Goal: Task Accomplishment & Management: Manage account settings

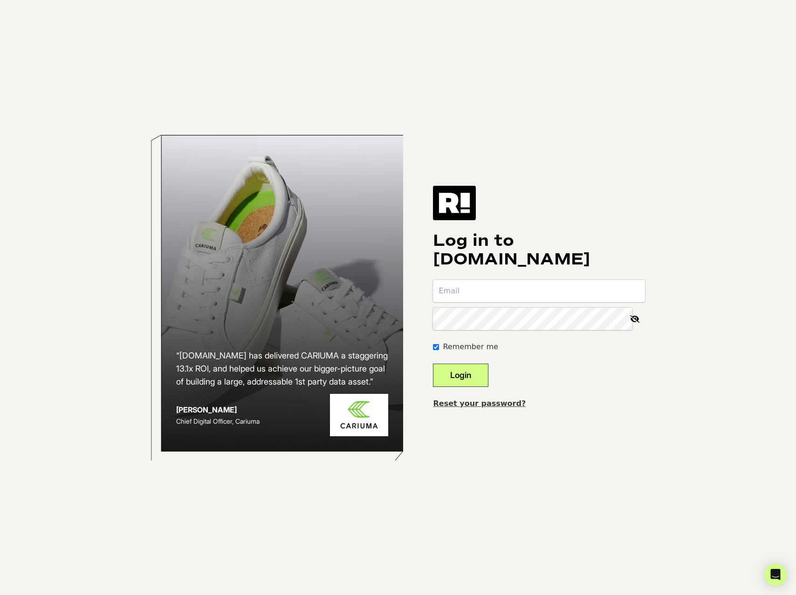
type input "[PERSON_NAME][EMAIL_ADDRESS][DOMAIN_NAME]"
click at [487, 373] on button "Login" at bounding box center [460, 375] width 55 height 23
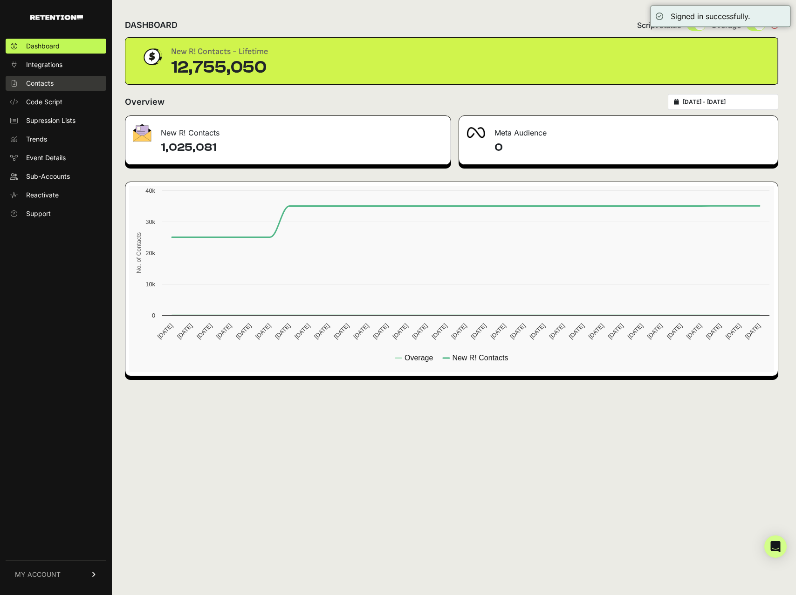
click at [57, 80] on link "Contacts" at bounding box center [56, 83] width 101 height 15
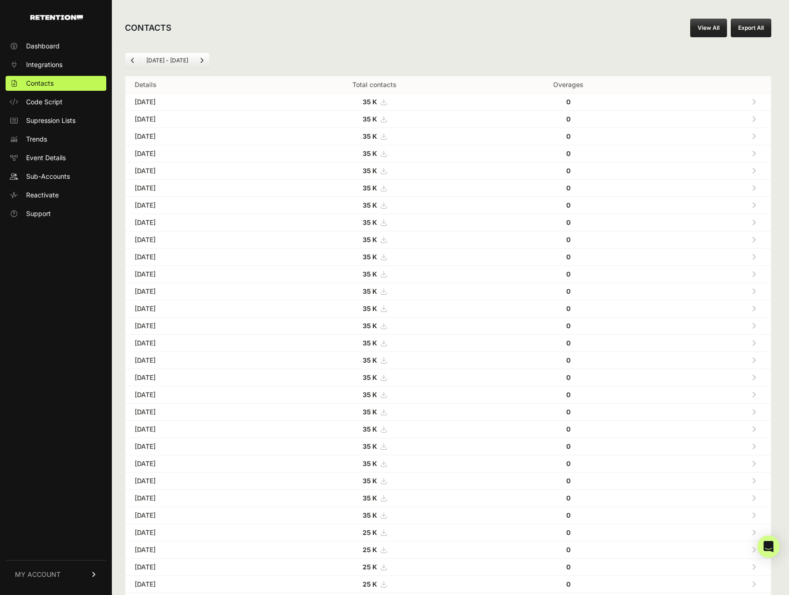
click at [373, 7] on div "CONTACTS View All Export All [DATE] - [DATE] Details Total contacts Overages [D…" at bounding box center [448, 334] width 672 height 668
click at [415, 5] on div "CONTACTS View All Export All [DATE] - [DATE] Details Total contacts Overages [D…" at bounding box center [448, 334] width 672 height 668
